Goal: Transaction & Acquisition: Download file/media

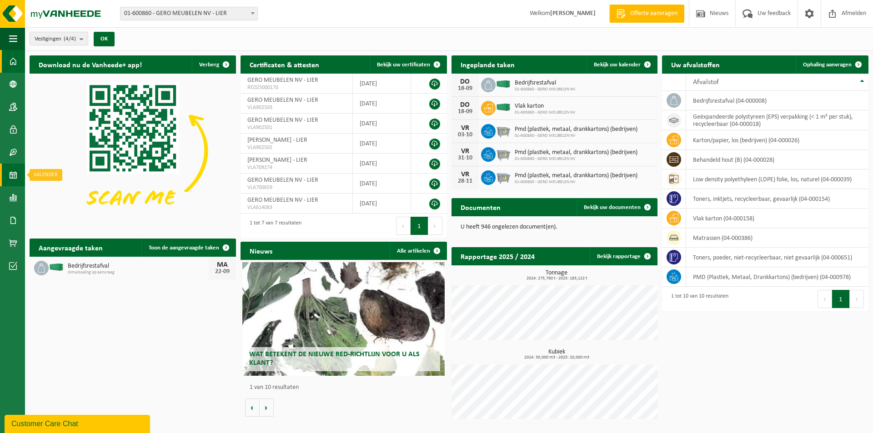
click at [14, 175] on span at bounding box center [13, 175] width 8 height 23
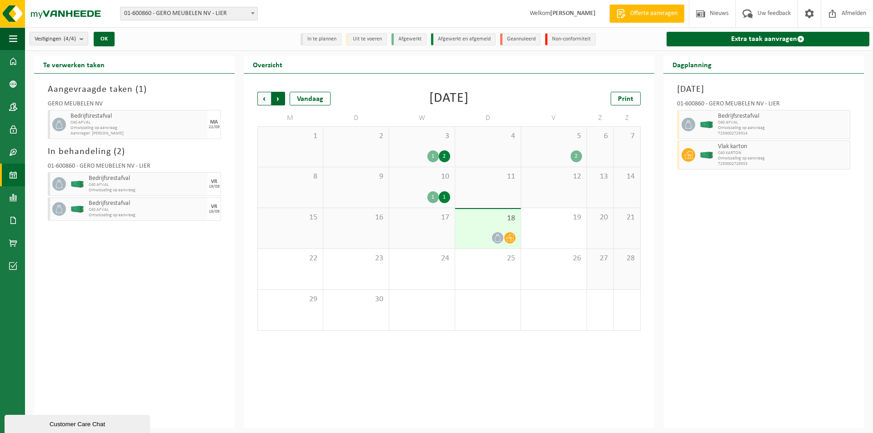
click at [263, 96] on span "Vorige" at bounding box center [264, 99] width 14 height 14
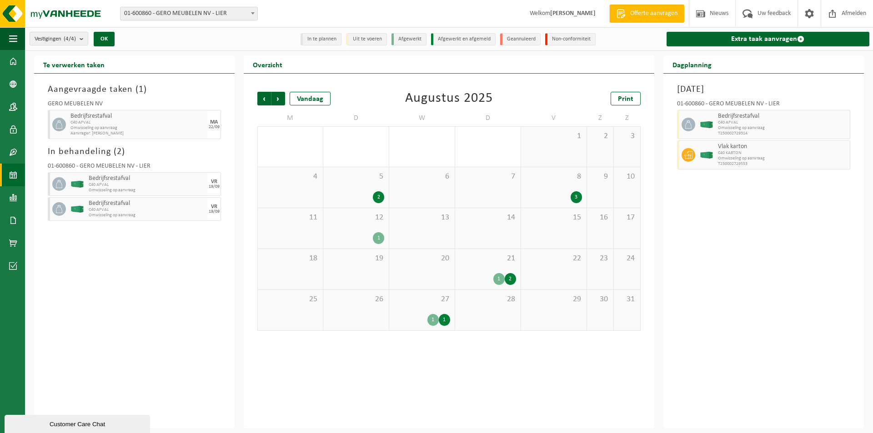
click at [378, 190] on div "5 2" at bounding box center [355, 187] width 65 height 40
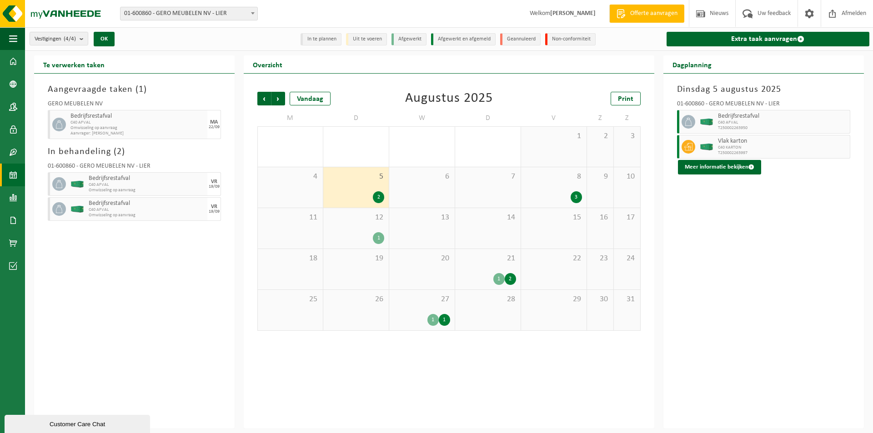
click at [559, 189] on div "8 3" at bounding box center [553, 187] width 65 height 40
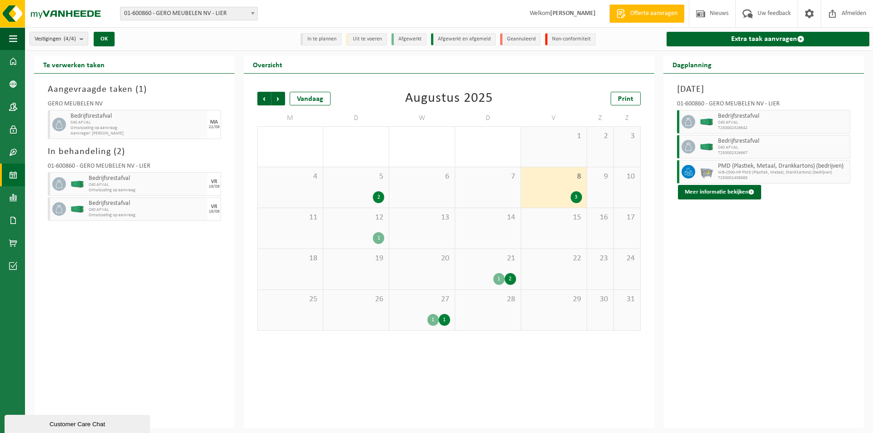
click at [367, 226] on div "12 1" at bounding box center [355, 228] width 65 height 40
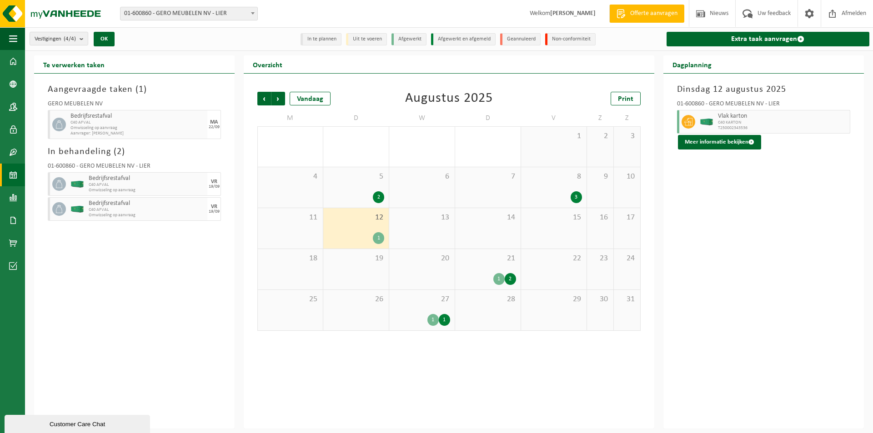
click at [506, 272] on div "21 1 2" at bounding box center [487, 269] width 65 height 40
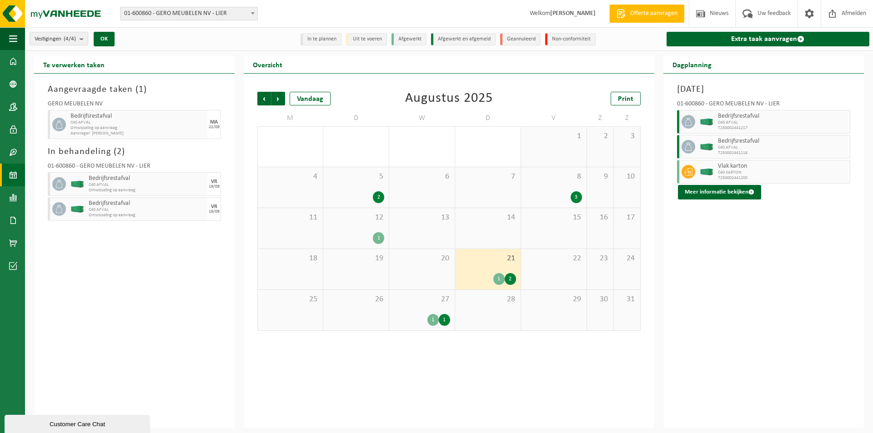
click at [425, 312] on div "27 1 1" at bounding box center [421, 310] width 65 height 40
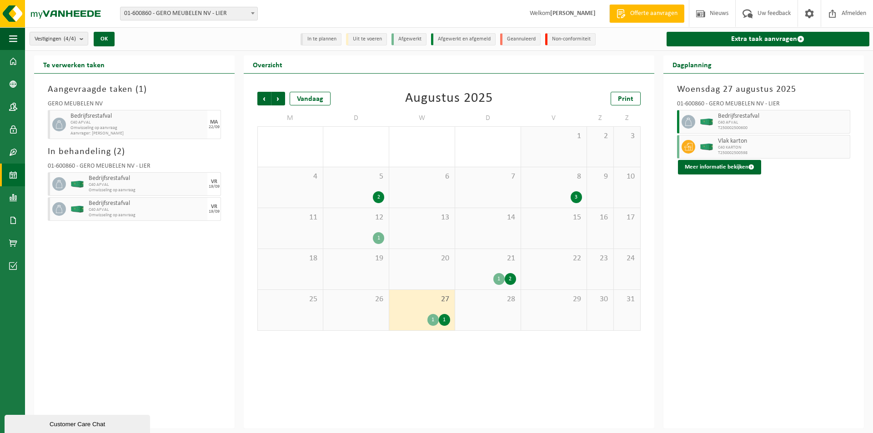
click at [366, 181] on div "5 2" at bounding box center [355, 187] width 65 height 40
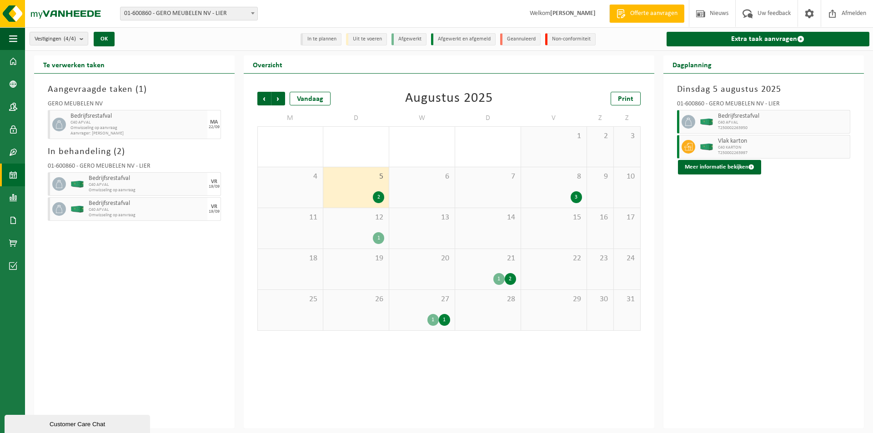
click at [553, 192] on div "3" at bounding box center [553, 197] width 56 height 12
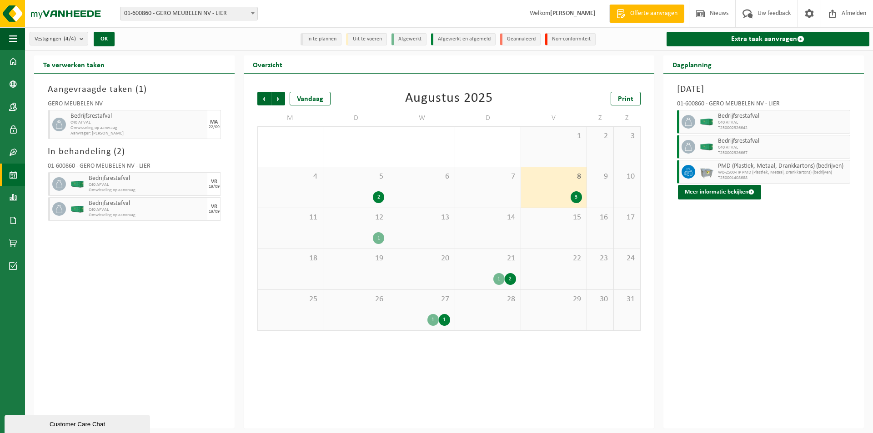
click at [424, 303] on span "27" at bounding box center [422, 300] width 56 height 10
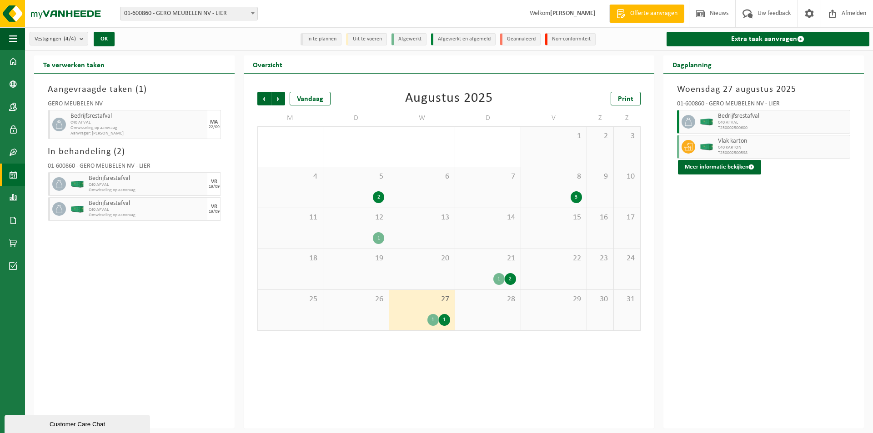
click at [443, 312] on div "27 1 1" at bounding box center [421, 310] width 65 height 40
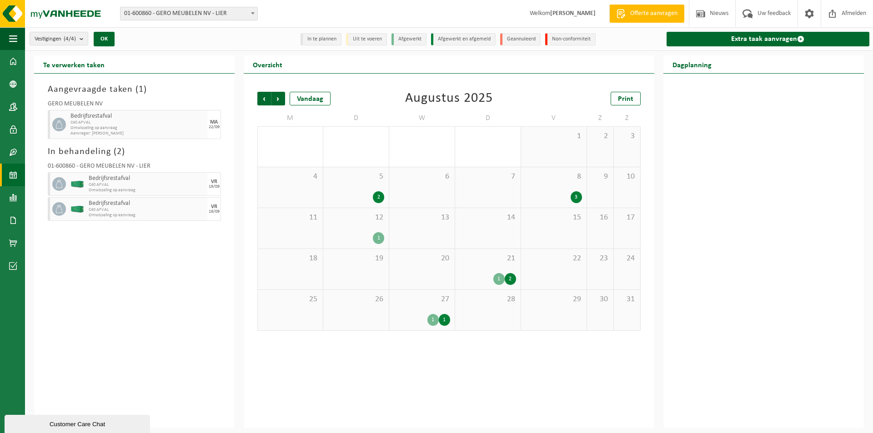
click at [436, 312] on div "27 1 1" at bounding box center [421, 310] width 65 height 40
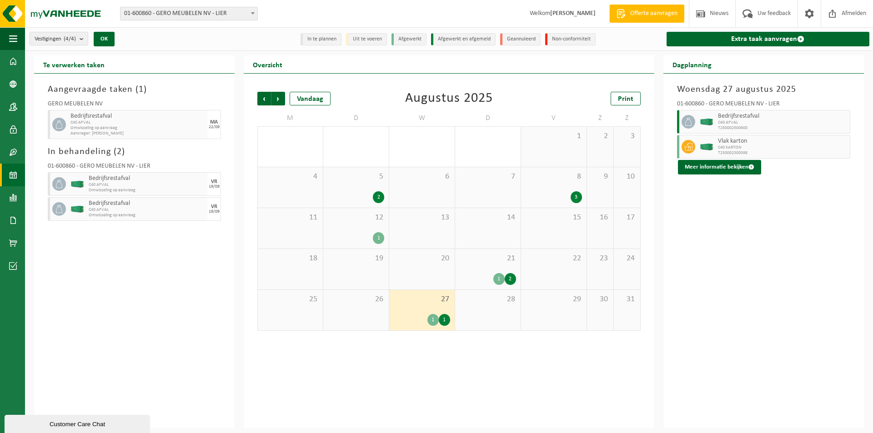
click at [423, 310] on div "27 1 1" at bounding box center [421, 310] width 65 height 40
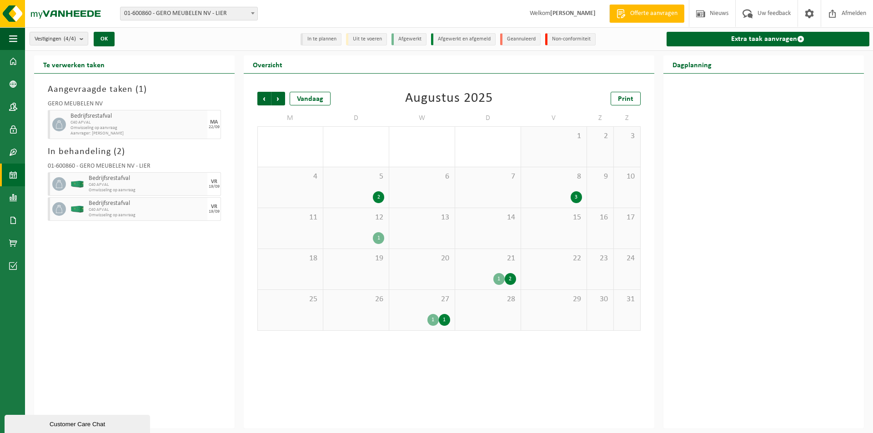
click at [423, 310] on div "27 1 1" at bounding box center [421, 310] width 65 height 40
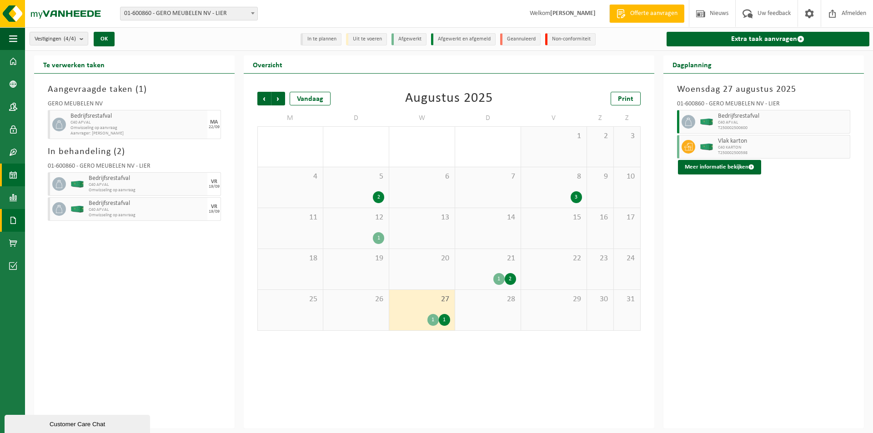
click at [15, 218] on span at bounding box center [13, 220] width 8 height 23
click at [55, 217] on span "Facturen" at bounding box center [65, 220] width 24 height 17
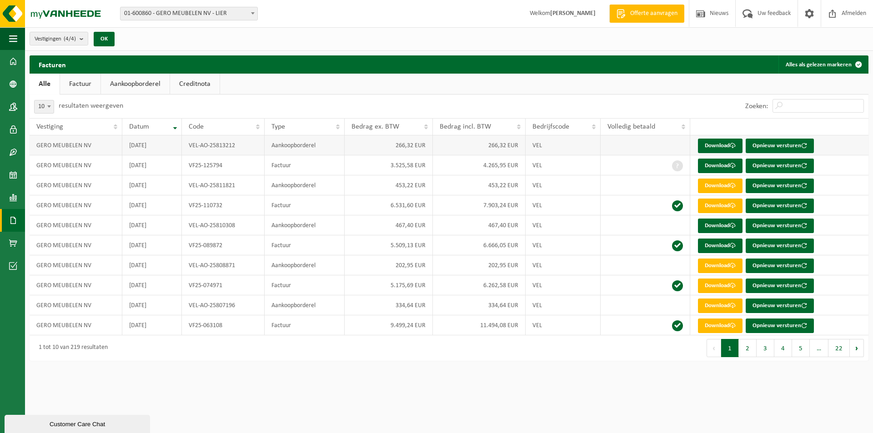
click at [333, 145] on td "Aankoopborderel" at bounding box center [305, 145] width 80 height 20
click at [729, 143] on link "Download" at bounding box center [720, 146] width 45 height 15
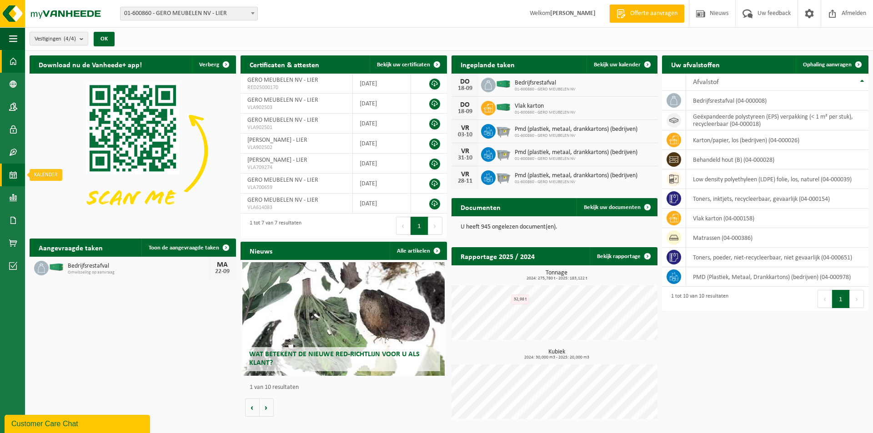
click at [15, 174] on span at bounding box center [13, 175] width 8 height 23
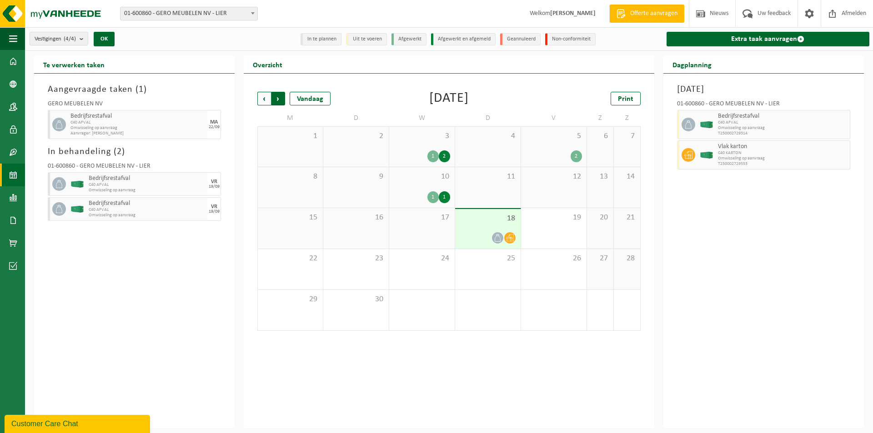
click at [262, 99] on span "Vorige" at bounding box center [264, 99] width 14 height 14
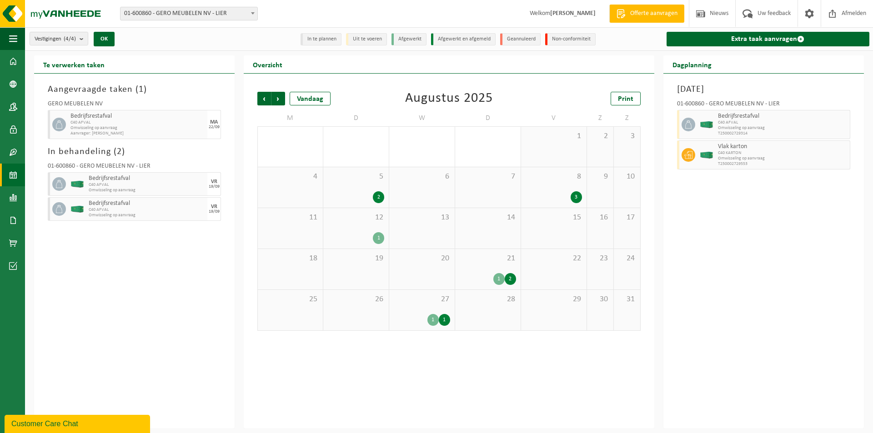
click at [430, 312] on div "27 1 1" at bounding box center [421, 310] width 65 height 40
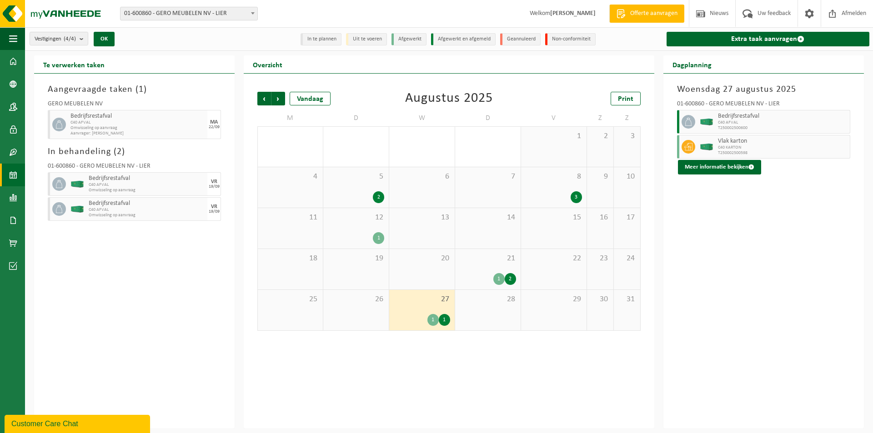
click at [558, 189] on div "8 3" at bounding box center [553, 187] width 65 height 40
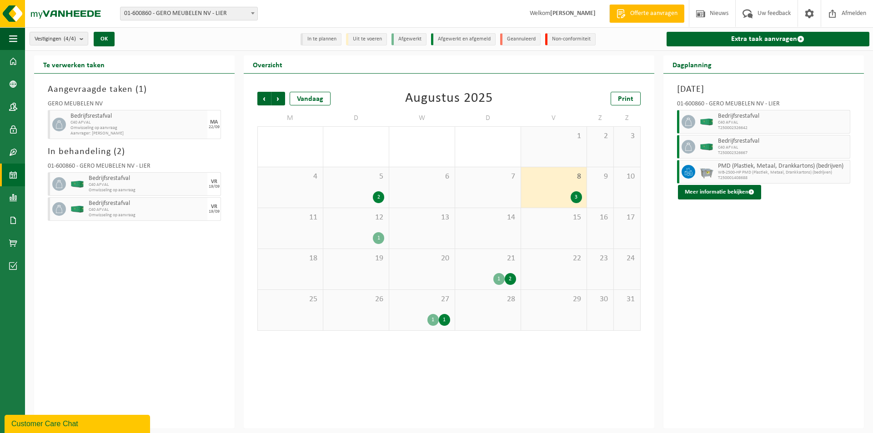
click at [435, 311] on div "27 1 1" at bounding box center [421, 310] width 65 height 40
